Goal: Information Seeking & Learning: Learn about a topic

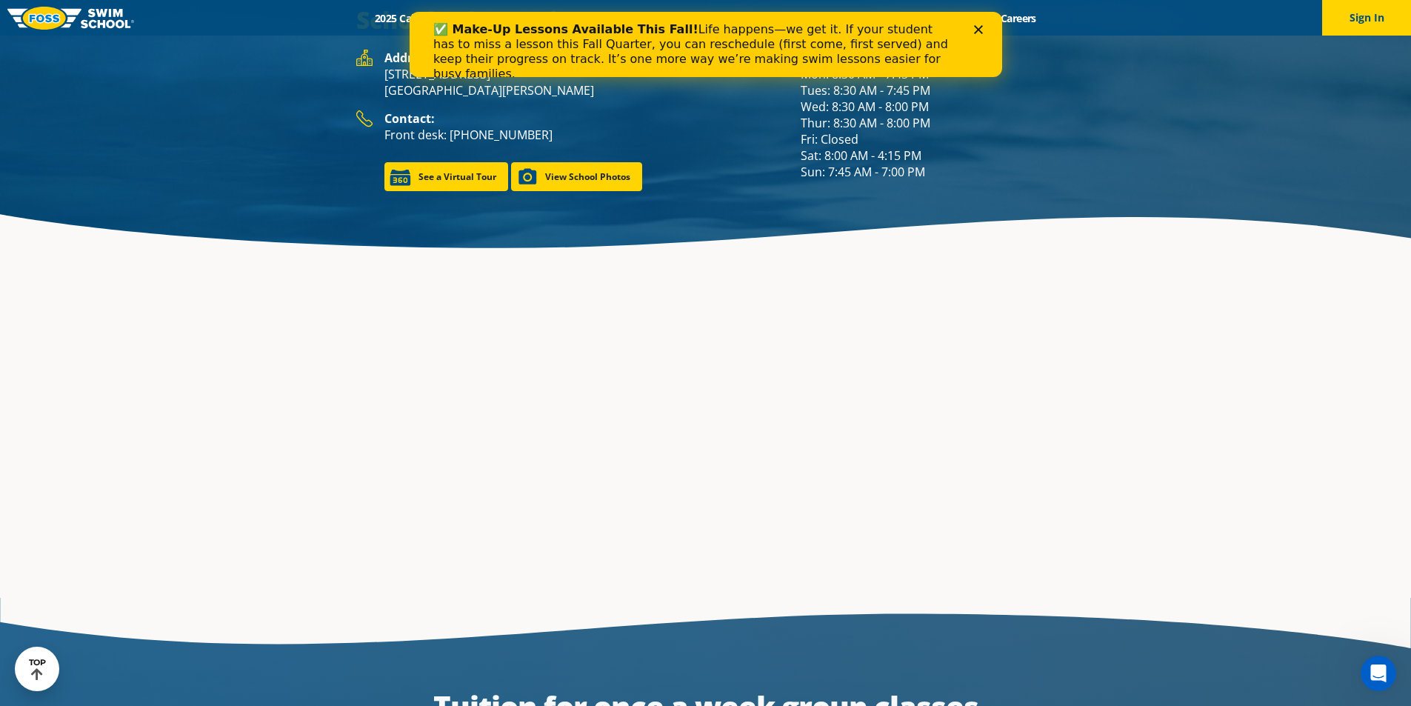
scroll to position [2316, 0]
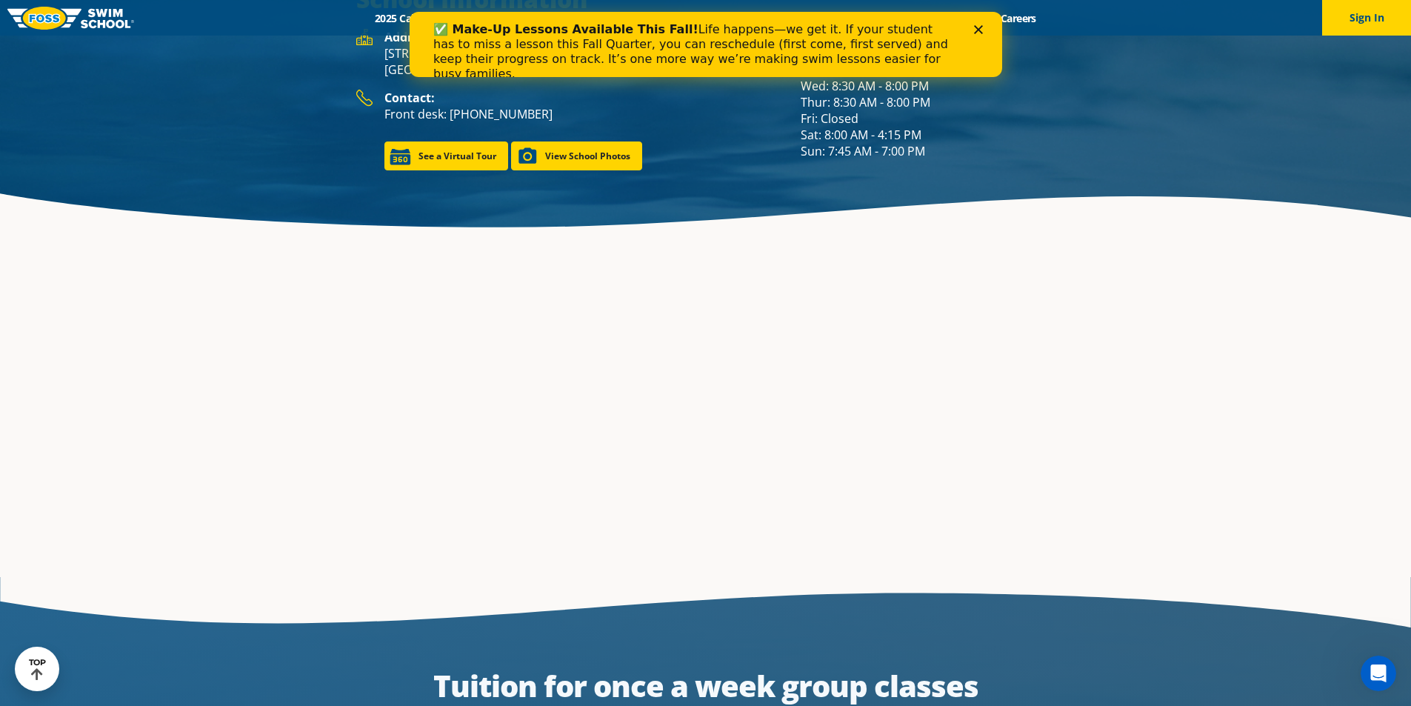
drag, startPoint x: 1417, startPoint y: 327, endPoint x: 1421, endPoint y: 347, distance: 19.6
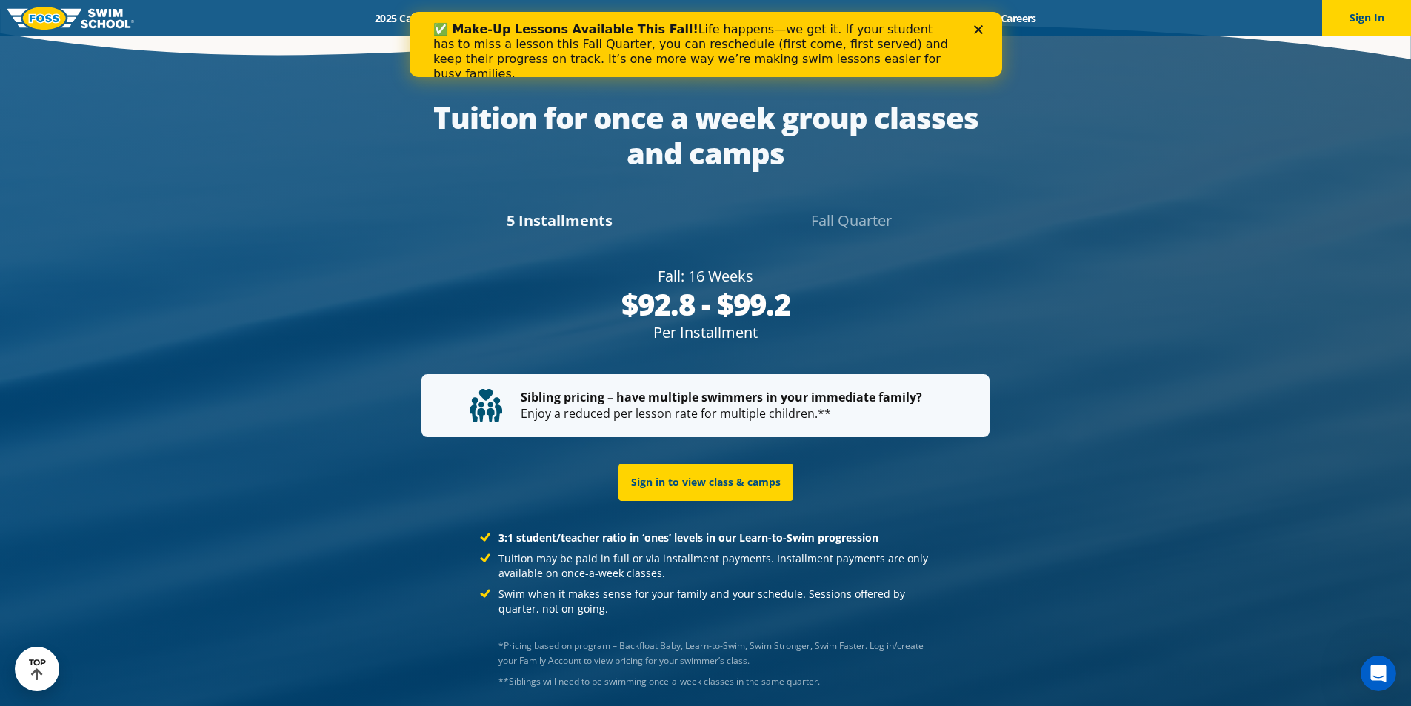
scroll to position [2945, 0]
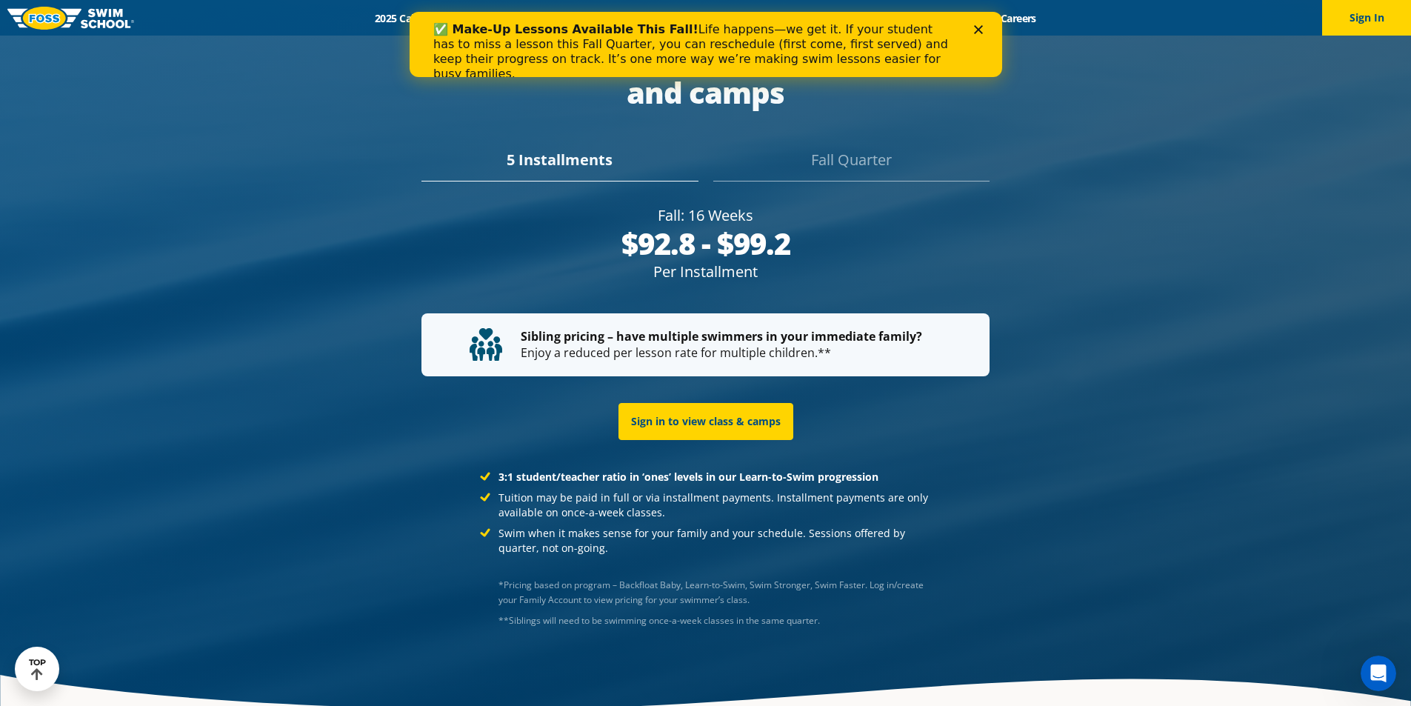
click at [874, 149] on div "Fall Quarter" at bounding box center [851, 165] width 276 height 33
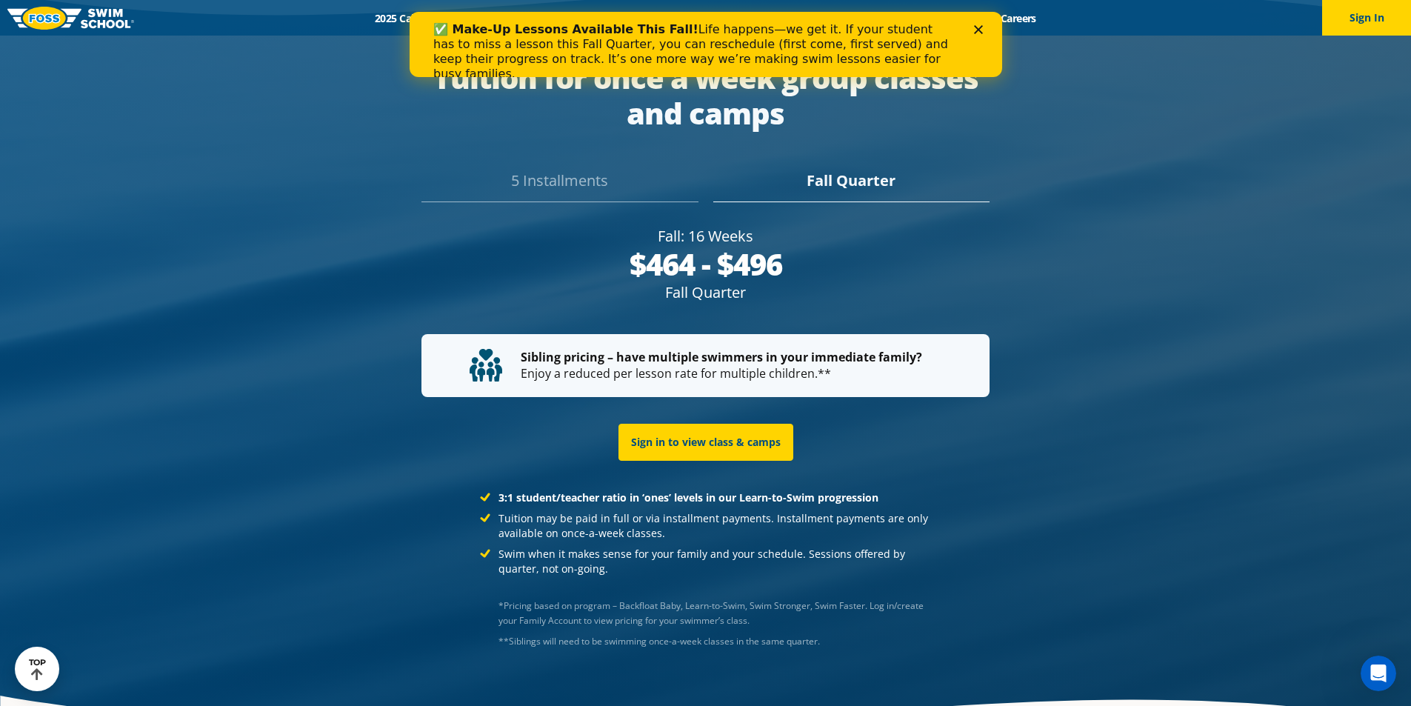
click at [572, 170] on div "5 Installments" at bounding box center [559, 186] width 276 height 33
click at [830, 170] on div "Fall Quarter" at bounding box center [851, 186] width 276 height 33
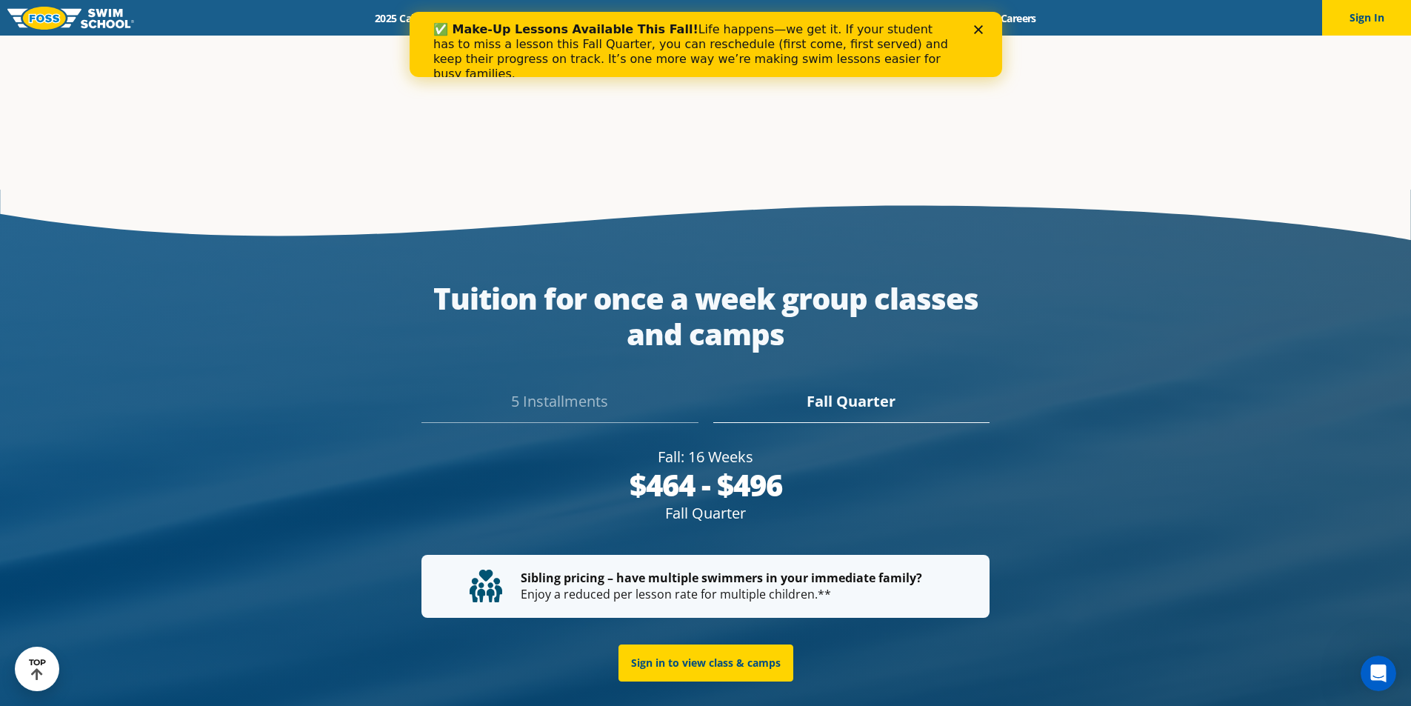
scroll to position [2766, 0]
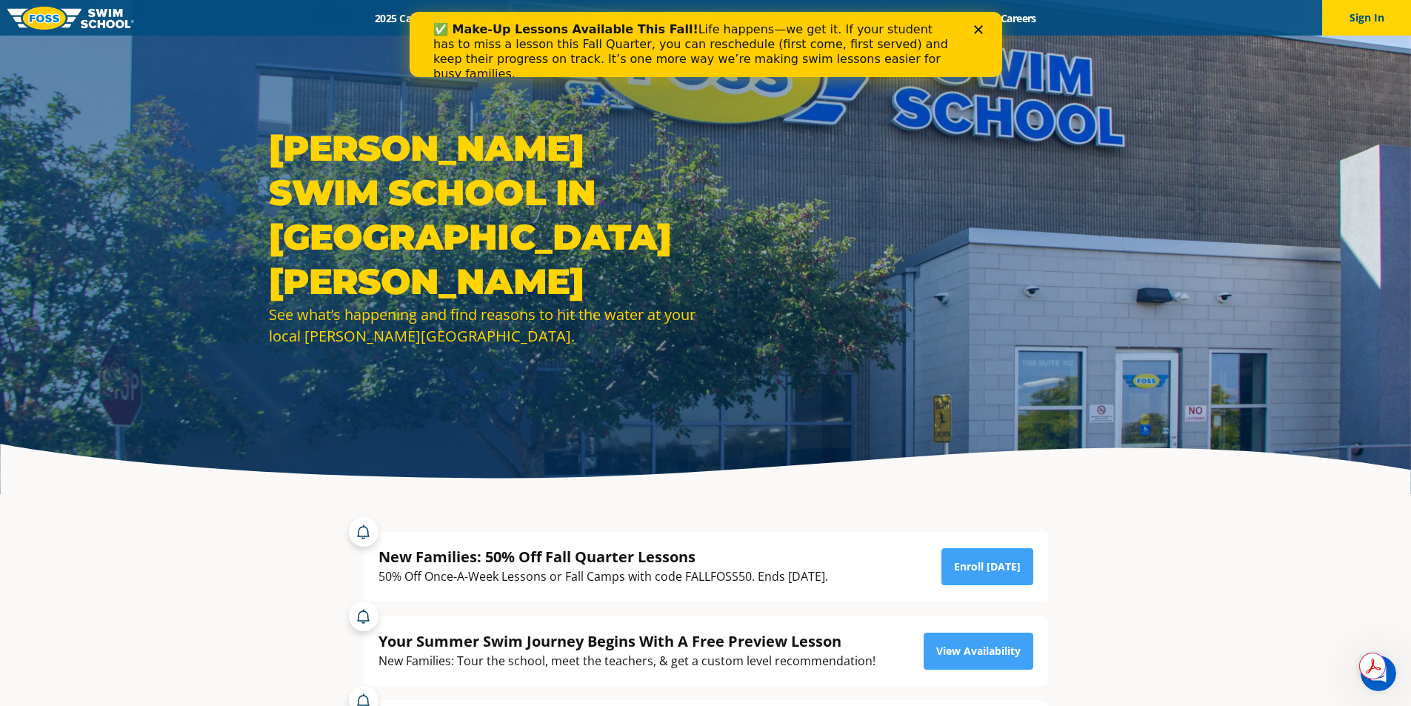
click at [979, 29] on icon "Close" at bounding box center [977, 29] width 9 height 9
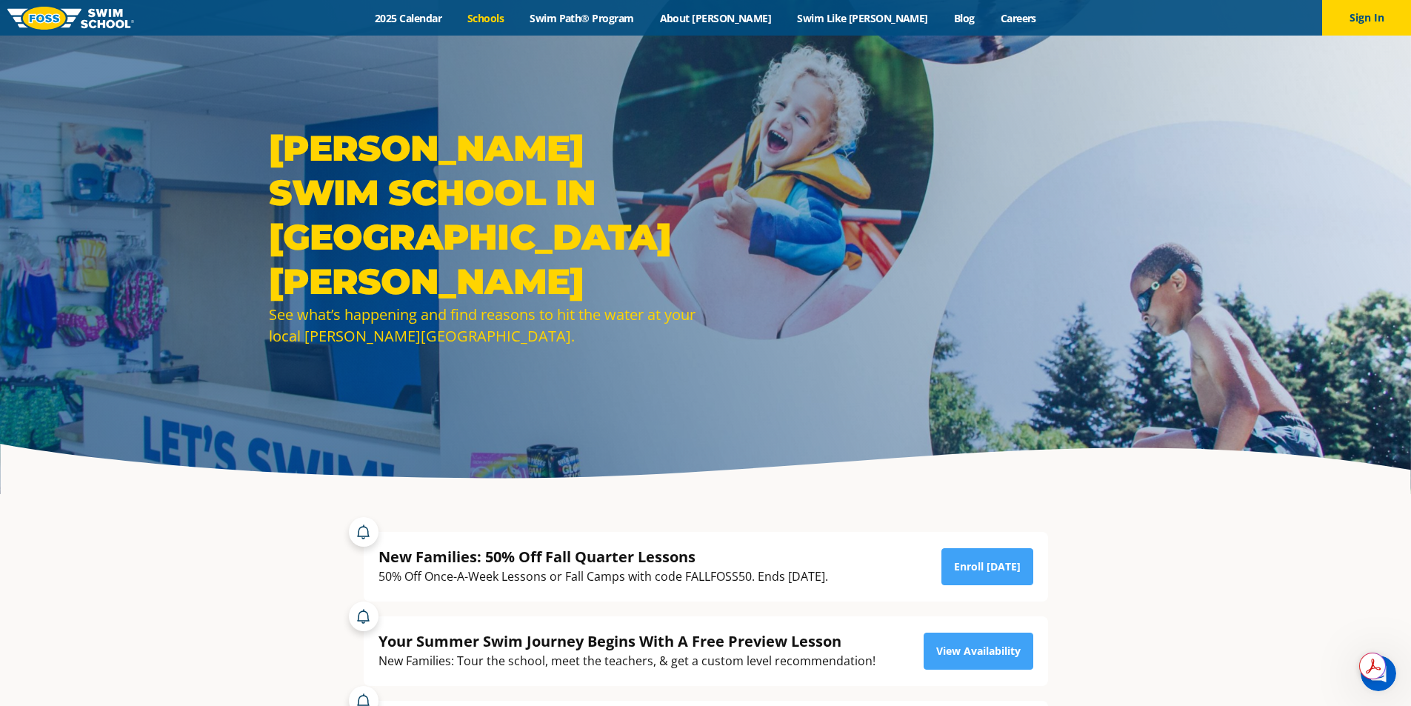
click at [517, 19] on link "Schools" at bounding box center [486, 18] width 62 height 14
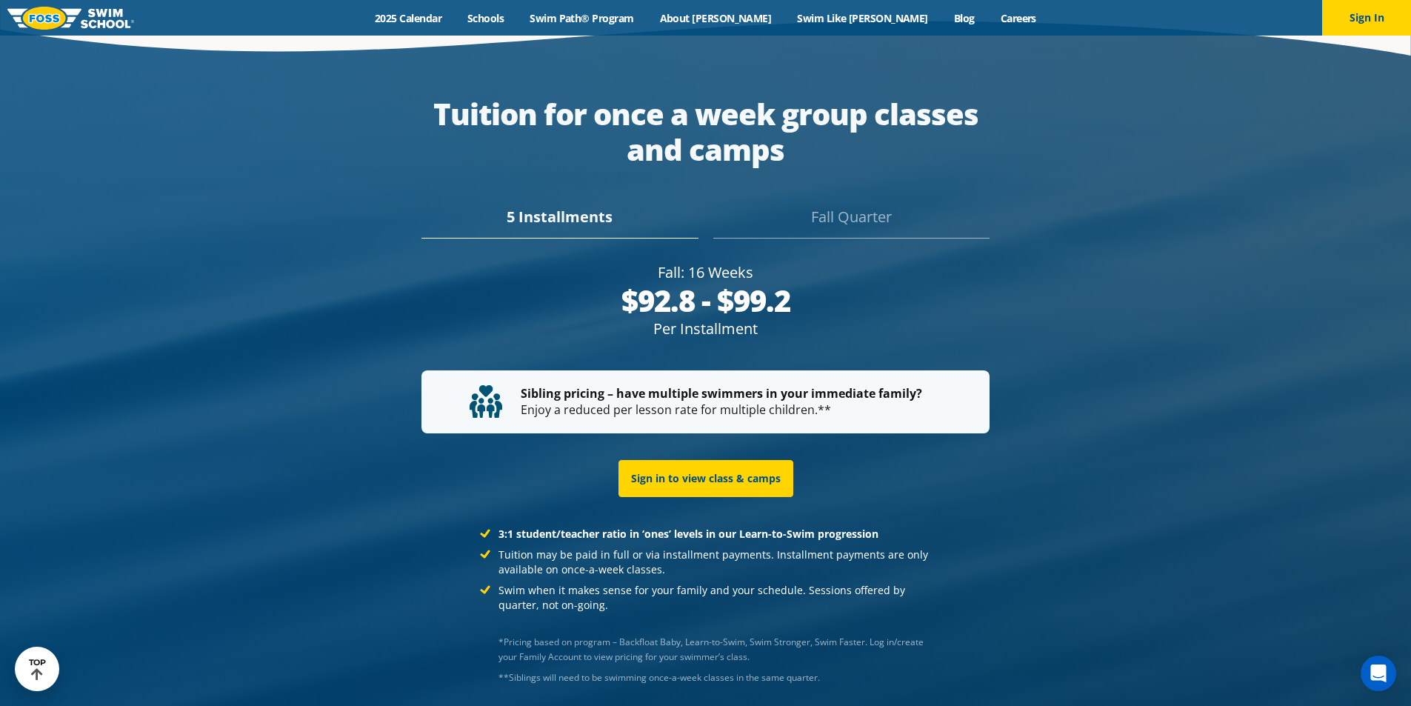
scroll to position [2867, 0]
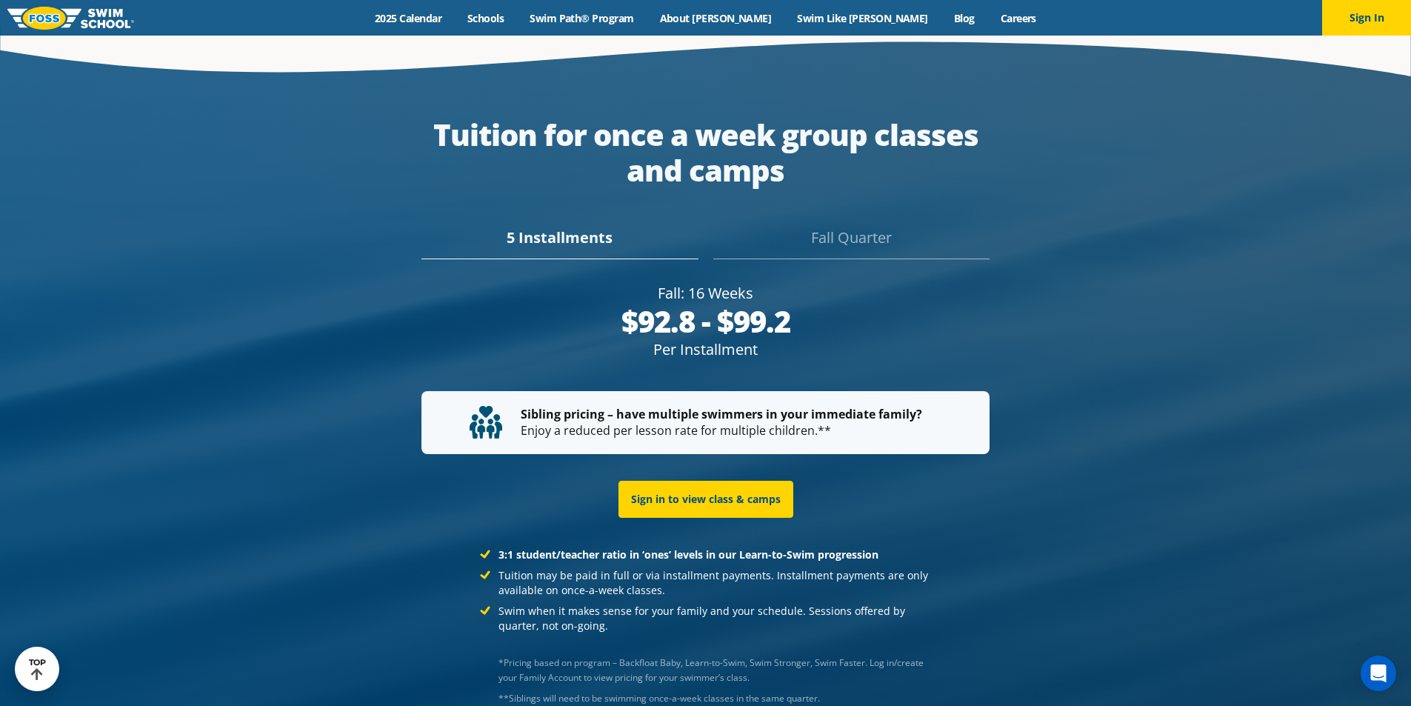
click at [876, 227] on div "Fall Quarter" at bounding box center [851, 243] width 276 height 33
